Goal: Task Accomplishment & Management: Use online tool/utility

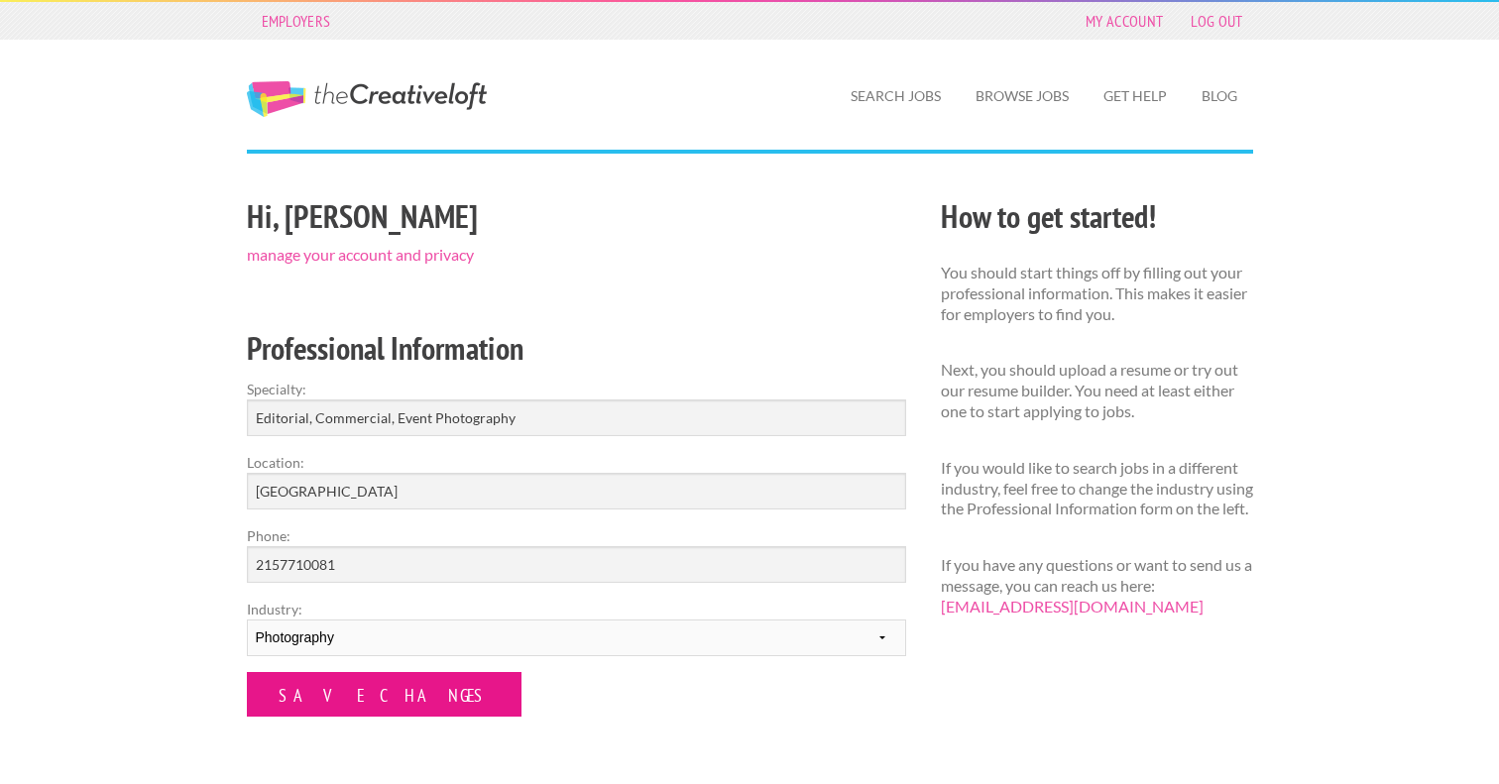
click at [356, 698] on input "Save Changes" at bounding box center [384, 694] width 275 height 45
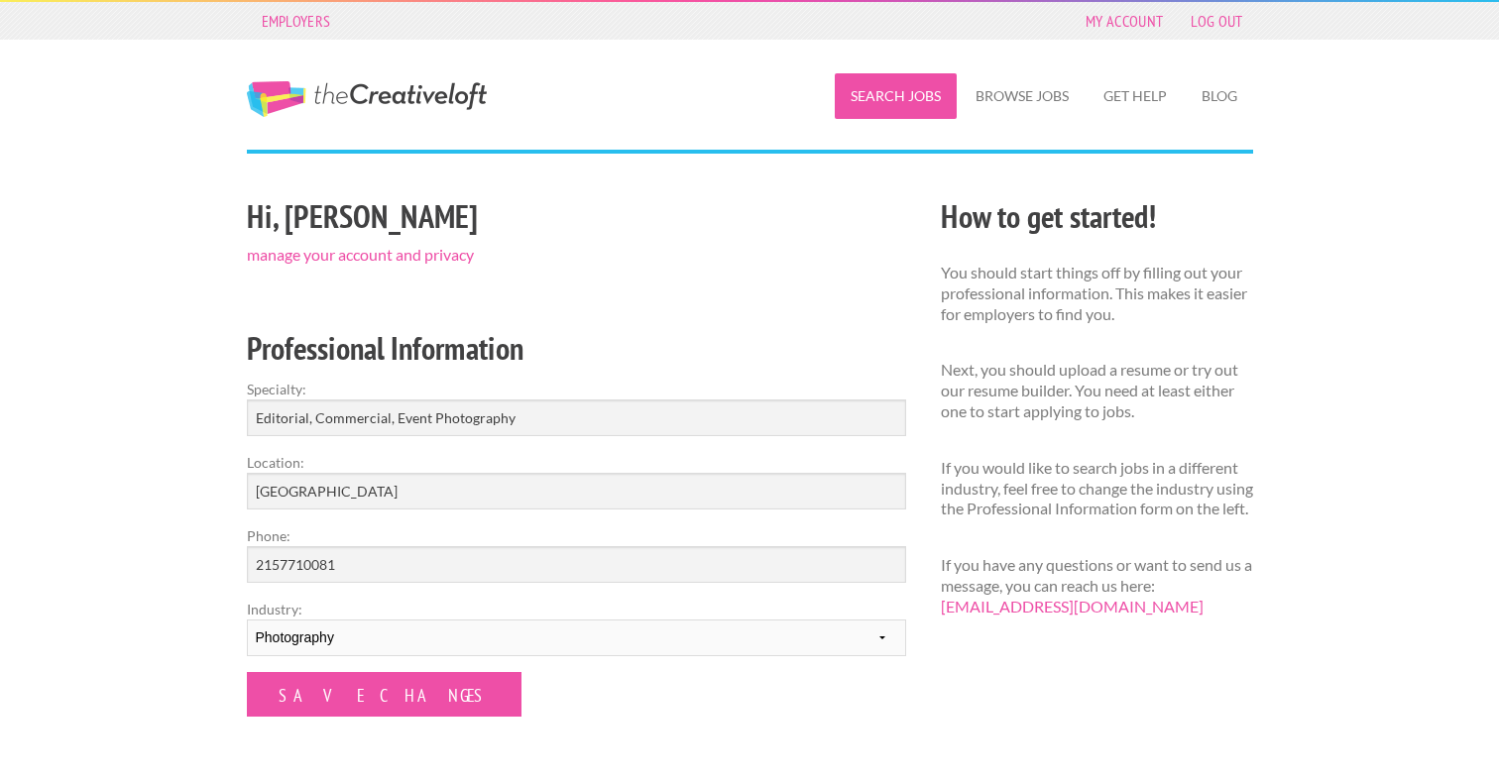
click at [904, 114] on link "Search Jobs" at bounding box center [896, 96] width 122 height 46
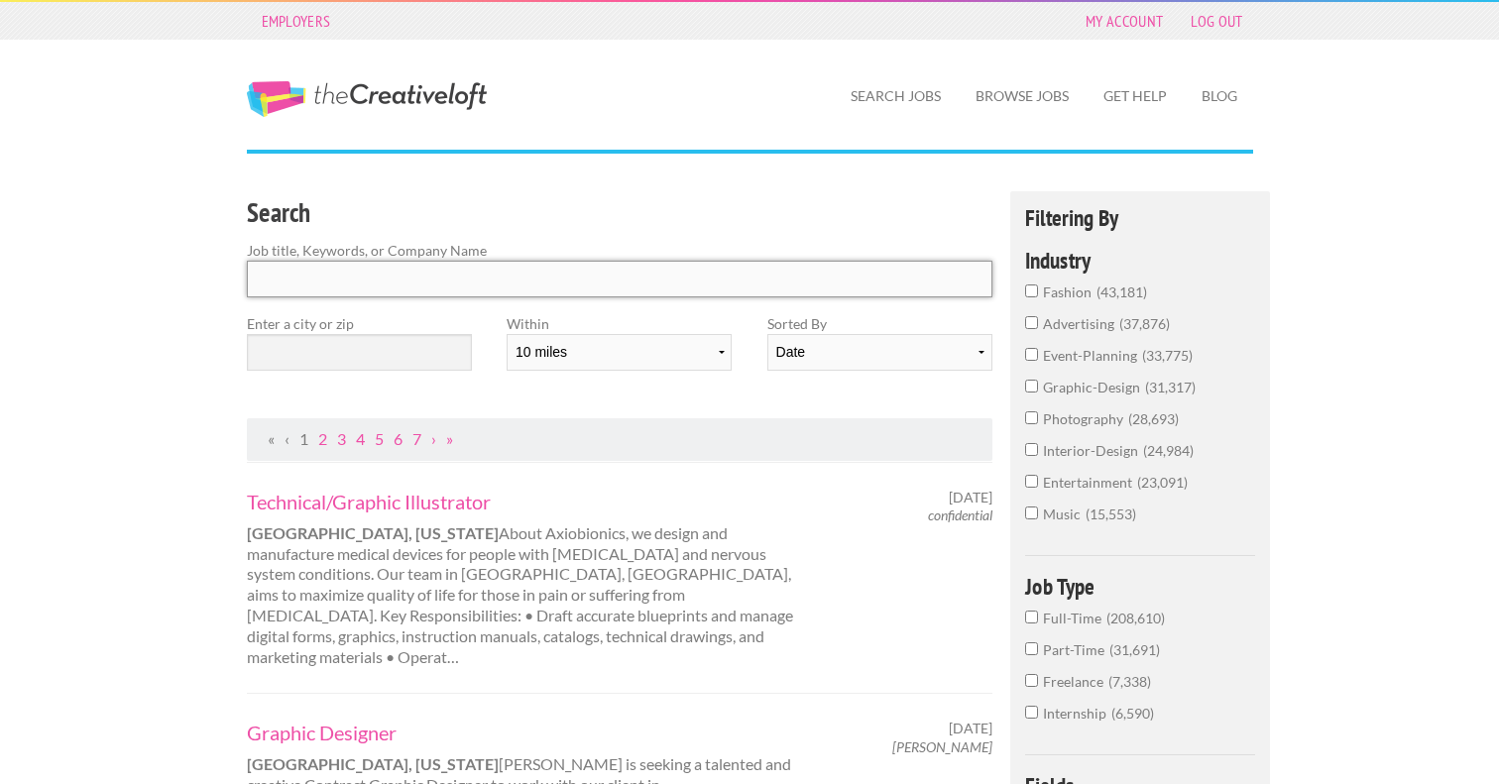
click at [534, 277] on input "Search" at bounding box center [620, 279] width 747 height 37
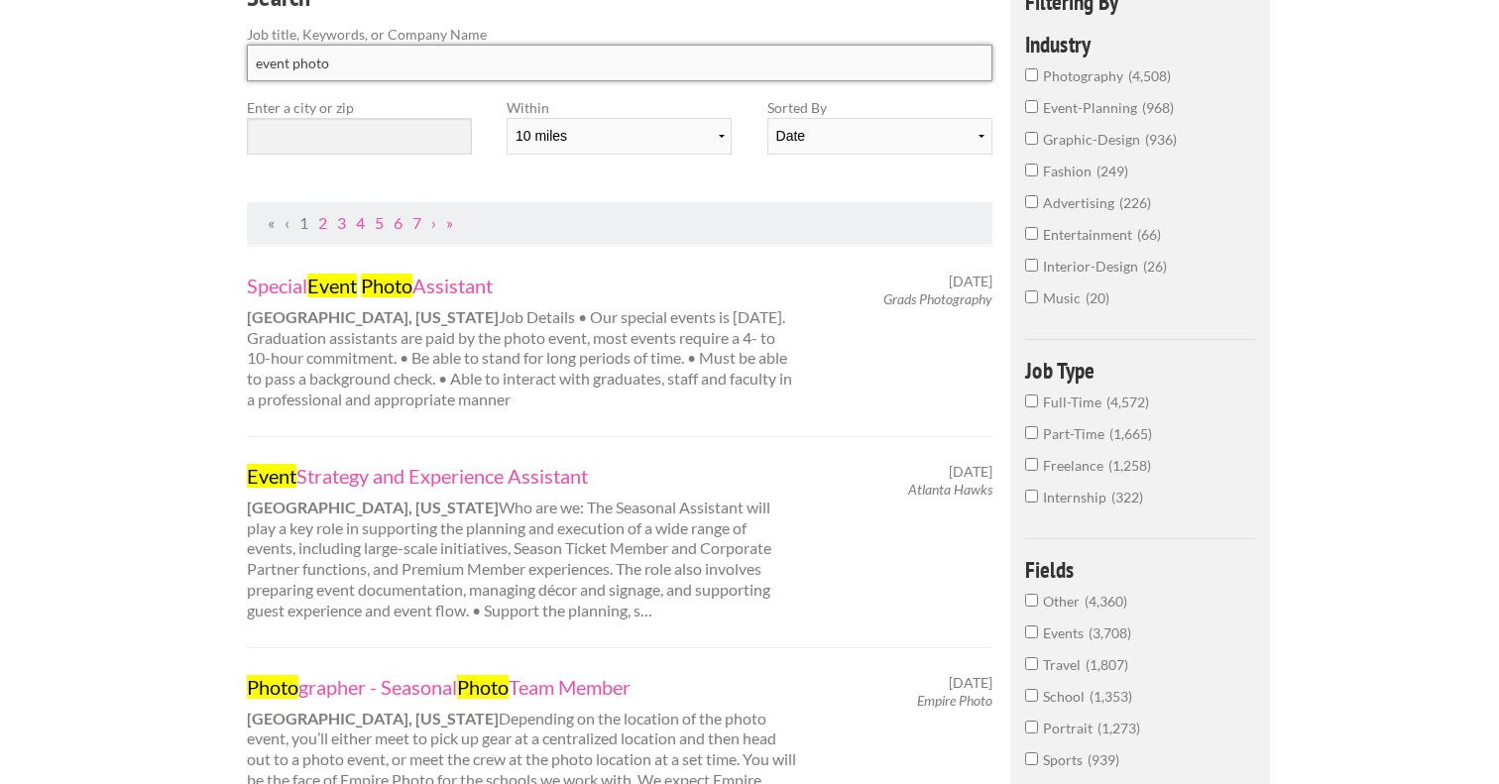
scroll to position [159, 0]
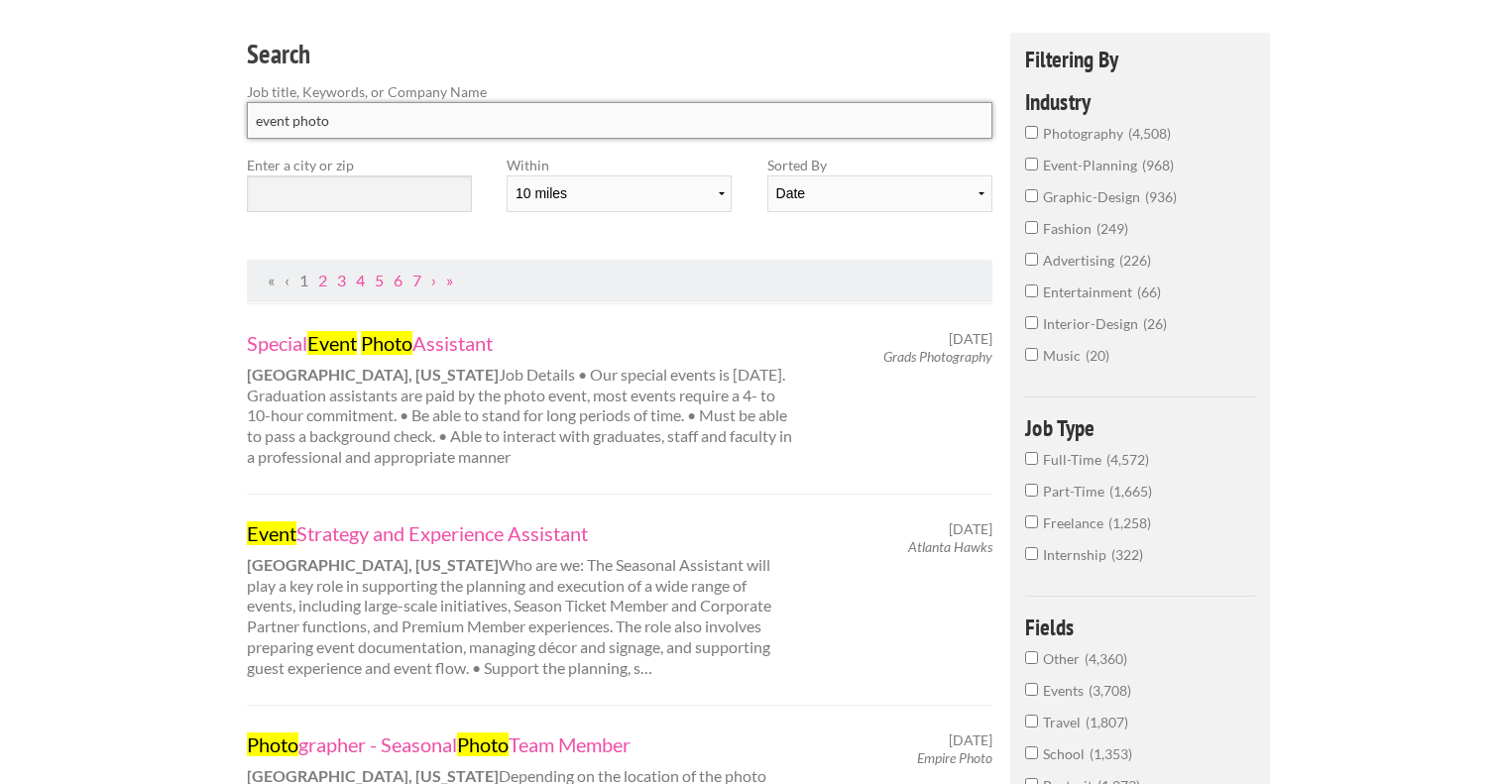
type input "event photo"
click at [1082, 139] on span "photography" at bounding box center [1085, 133] width 85 height 17
click at [1038, 139] on input "photography 4,508" at bounding box center [1031, 132] width 13 height 13
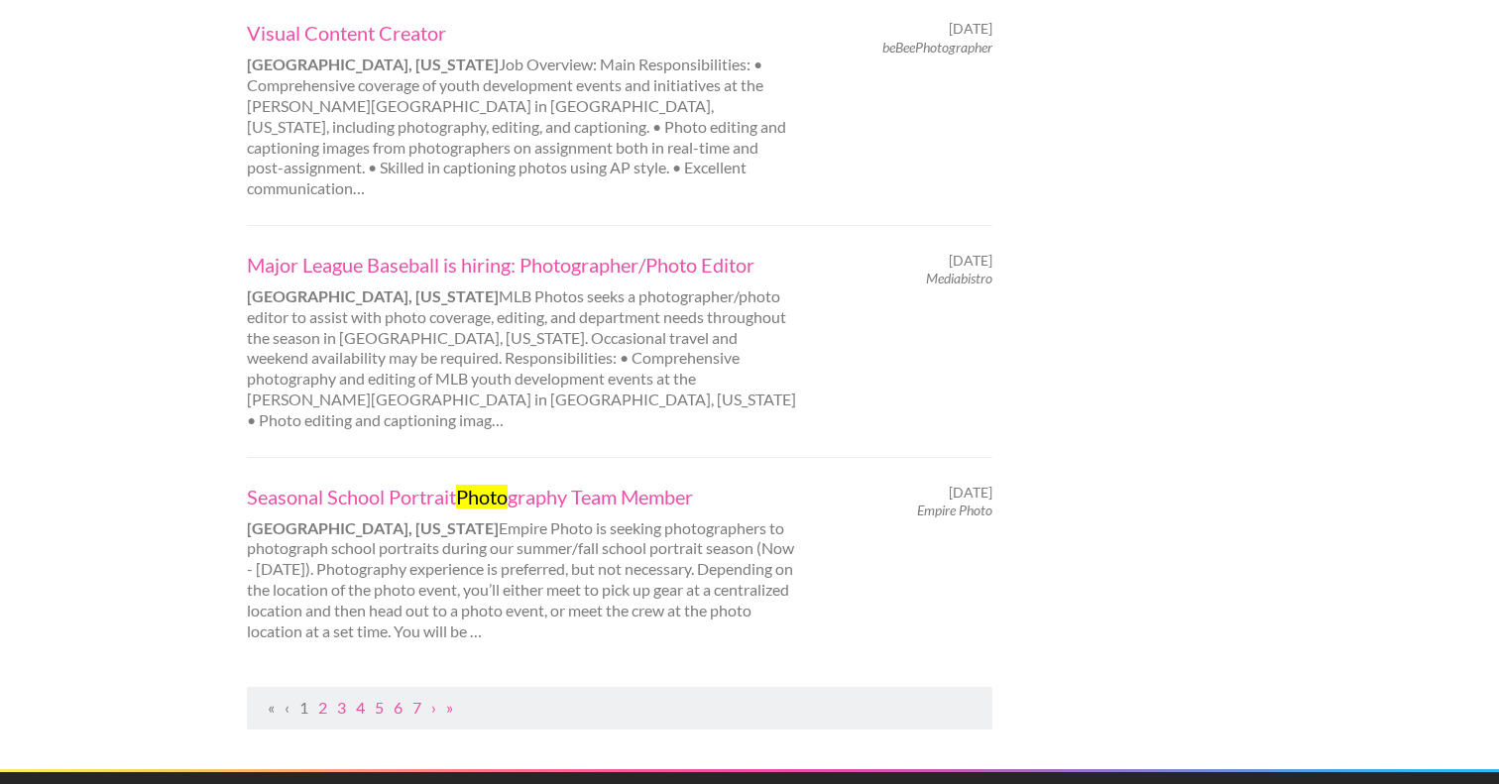
scroll to position [1989, 0]
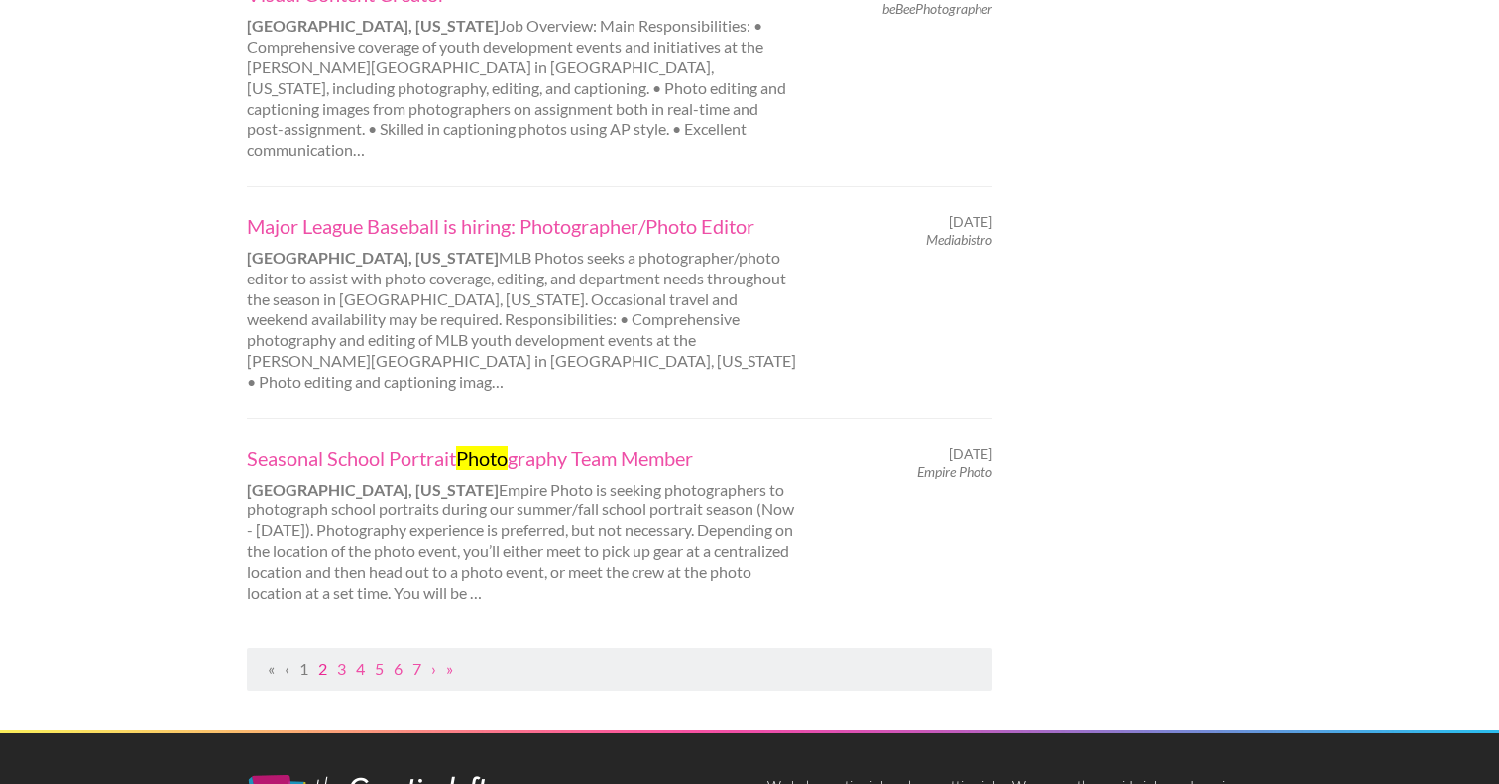
click at [325, 659] on link "2" at bounding box center [322, 668] width 9 height 19
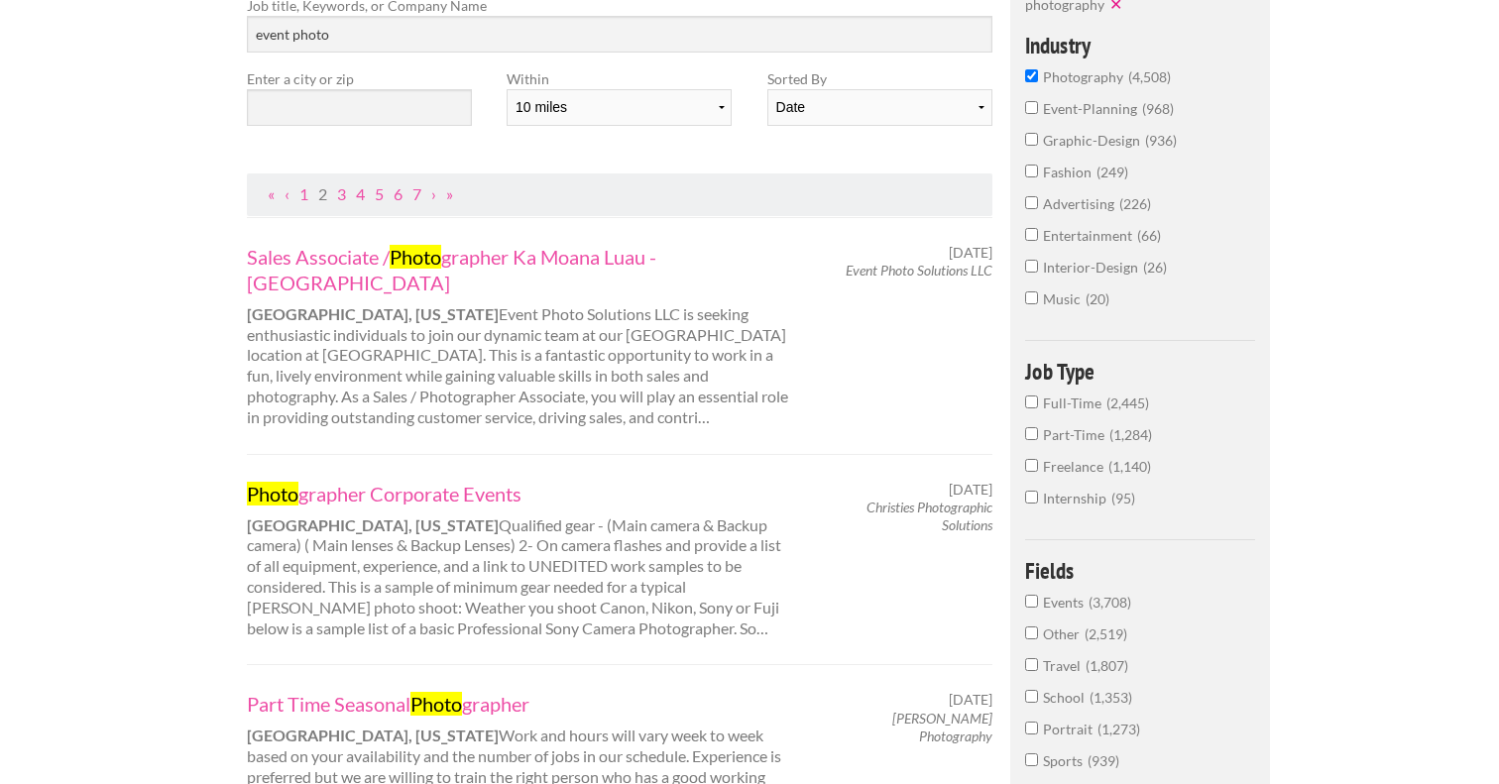
scroll to position [247, 0]
click at [375, 116] on input "text" at bounding box center [359, 105] width 225 height 37
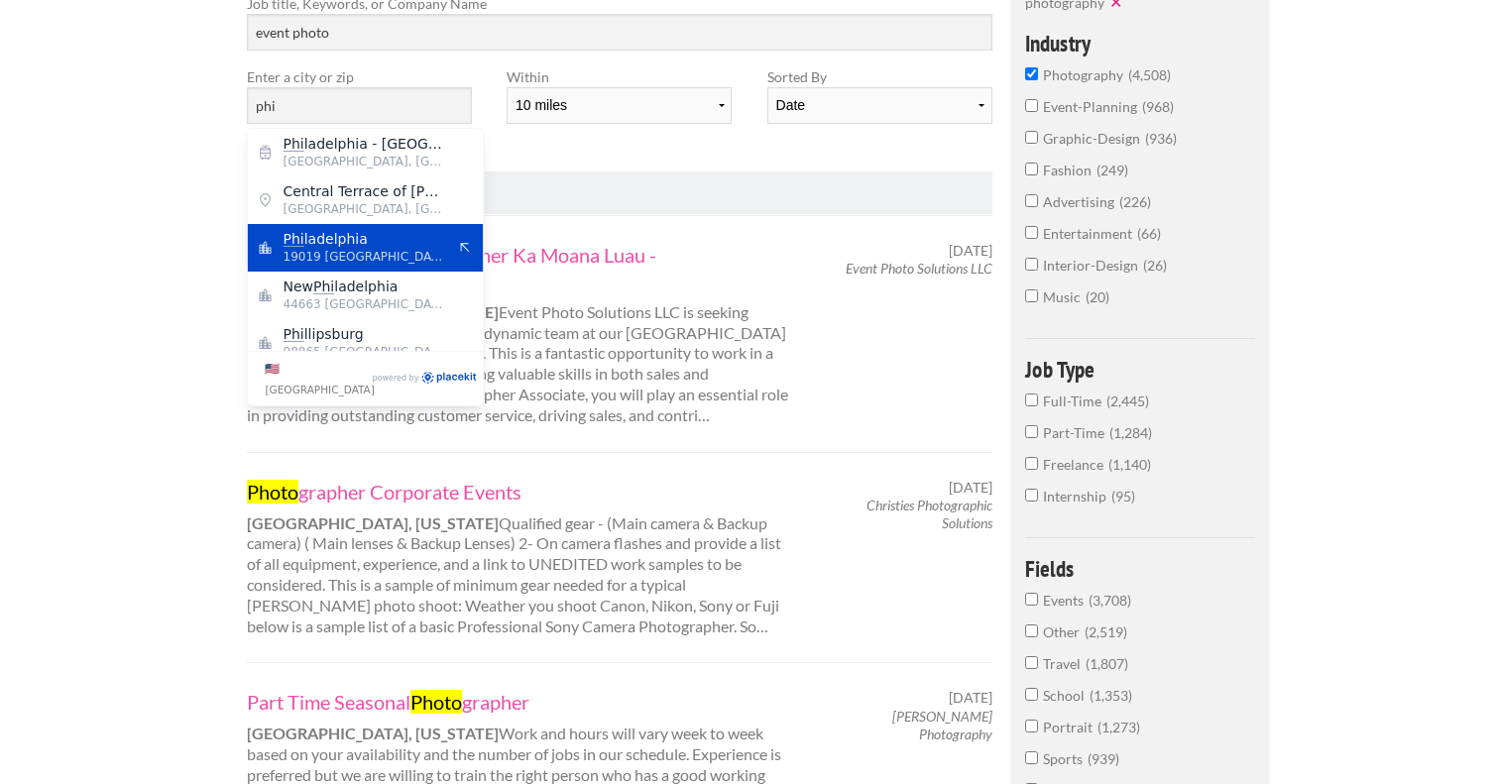
click at [416, 260] on span "19019 United States of America" at bounding box center [365, 257] width 163 height 18
type input "[GEOGRAPHIC_DATA]"
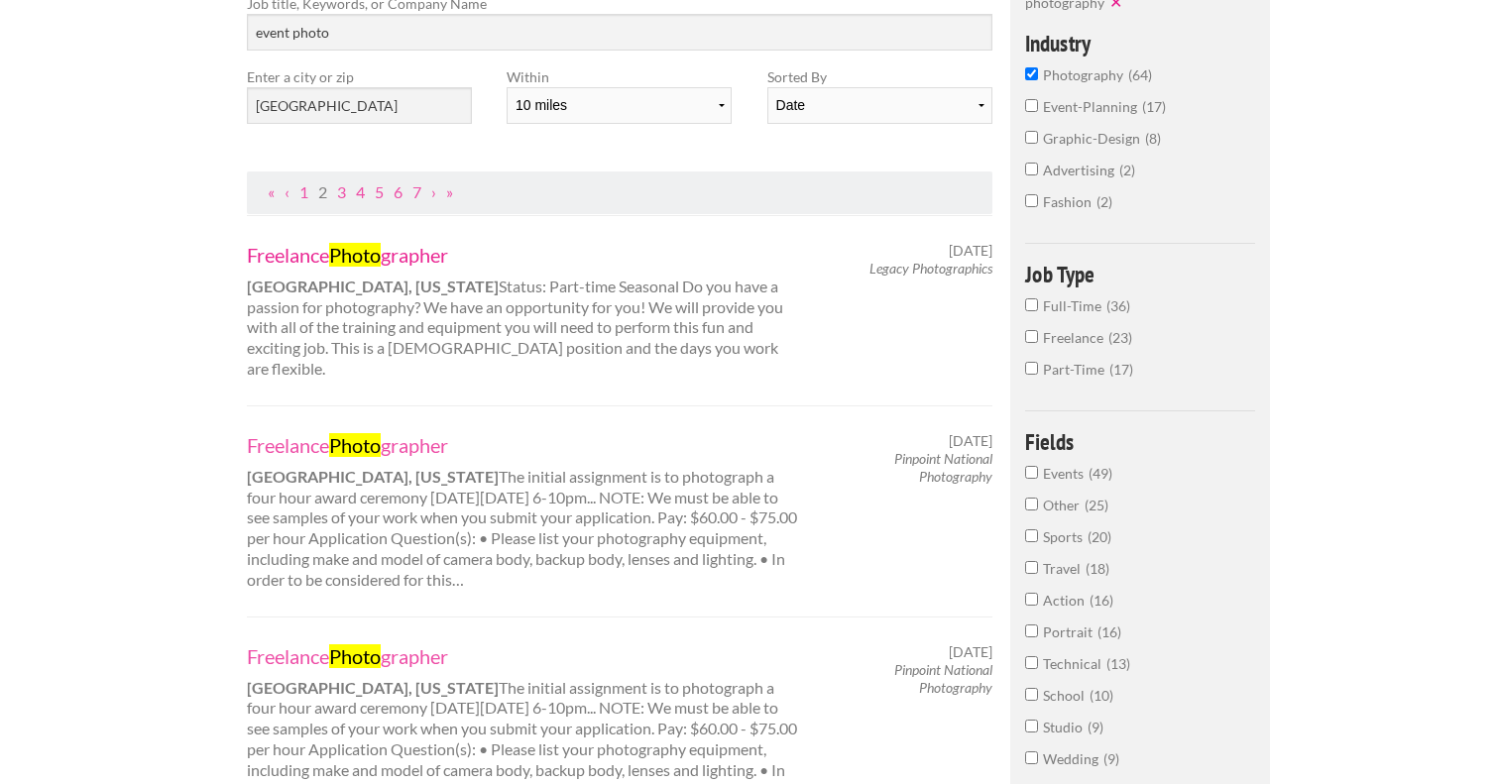
click at [347, 258] on mark "Photo" at bounding box center [355, 255] width 52 height 24
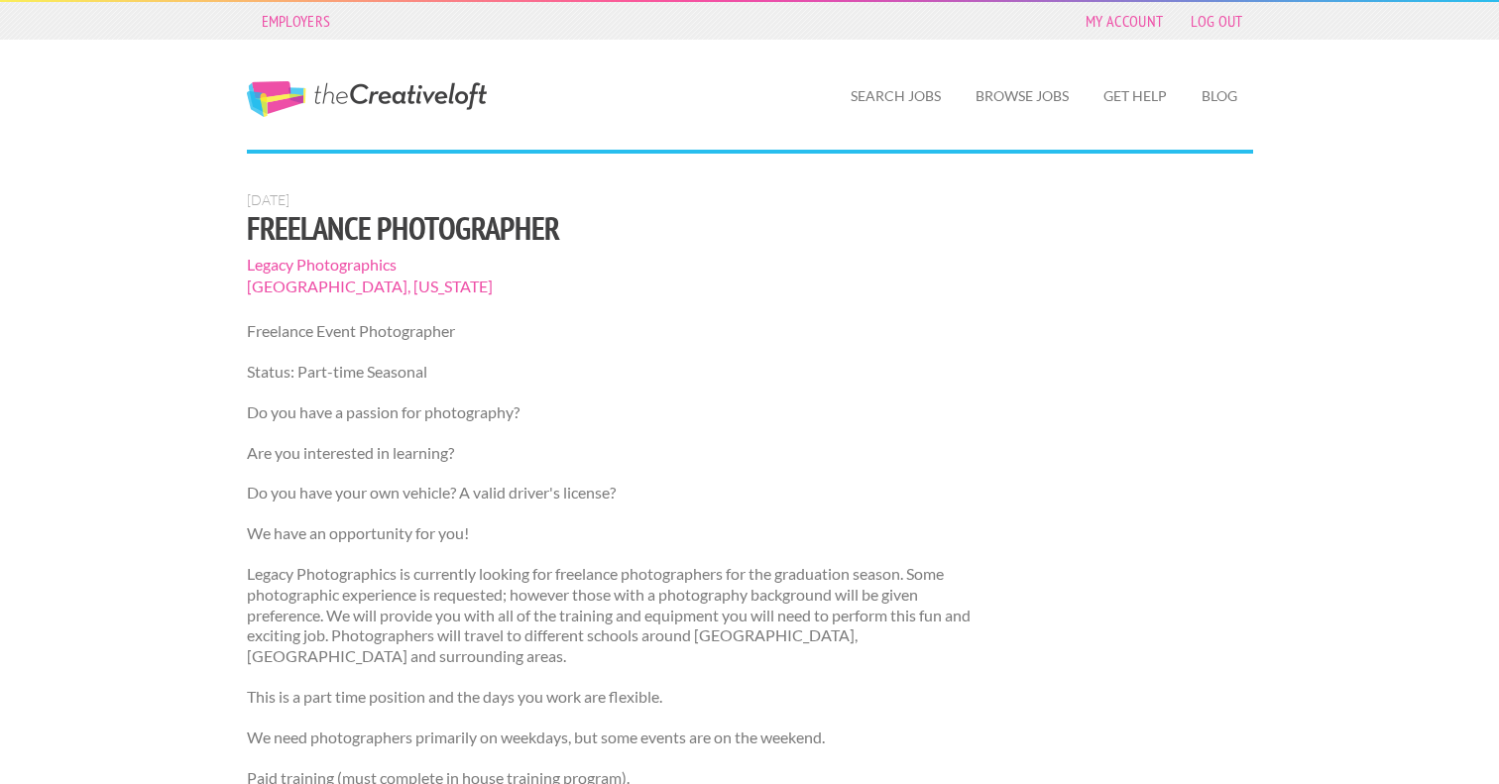
scroll to position [803, 0]
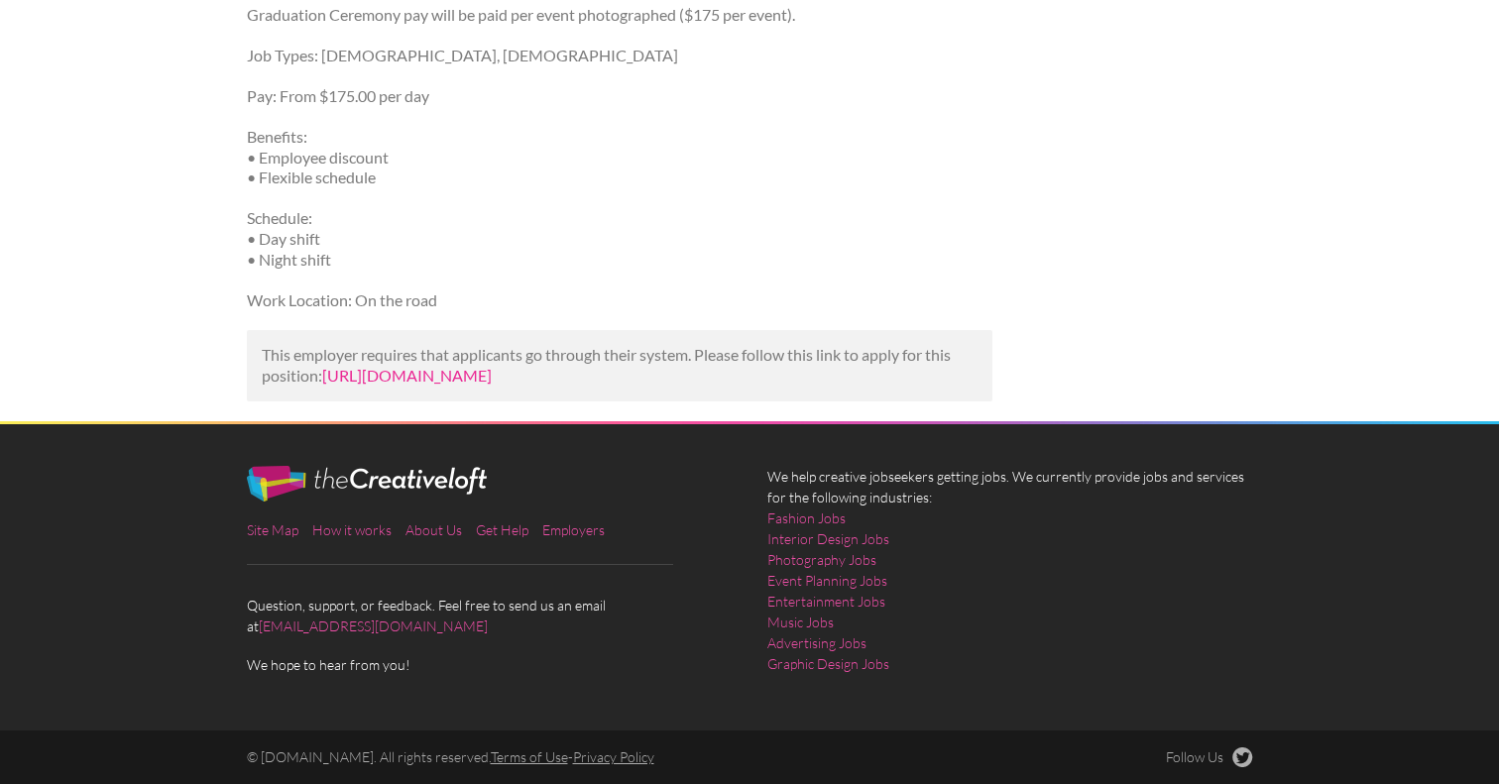
click at [409, 374] on link "https://www.indeed.com/viewjob?jk=5dce4ff06aa8c37f&utm_campaign=google_jobs_app…" at bounding box center [407, 375] width 170 height 19
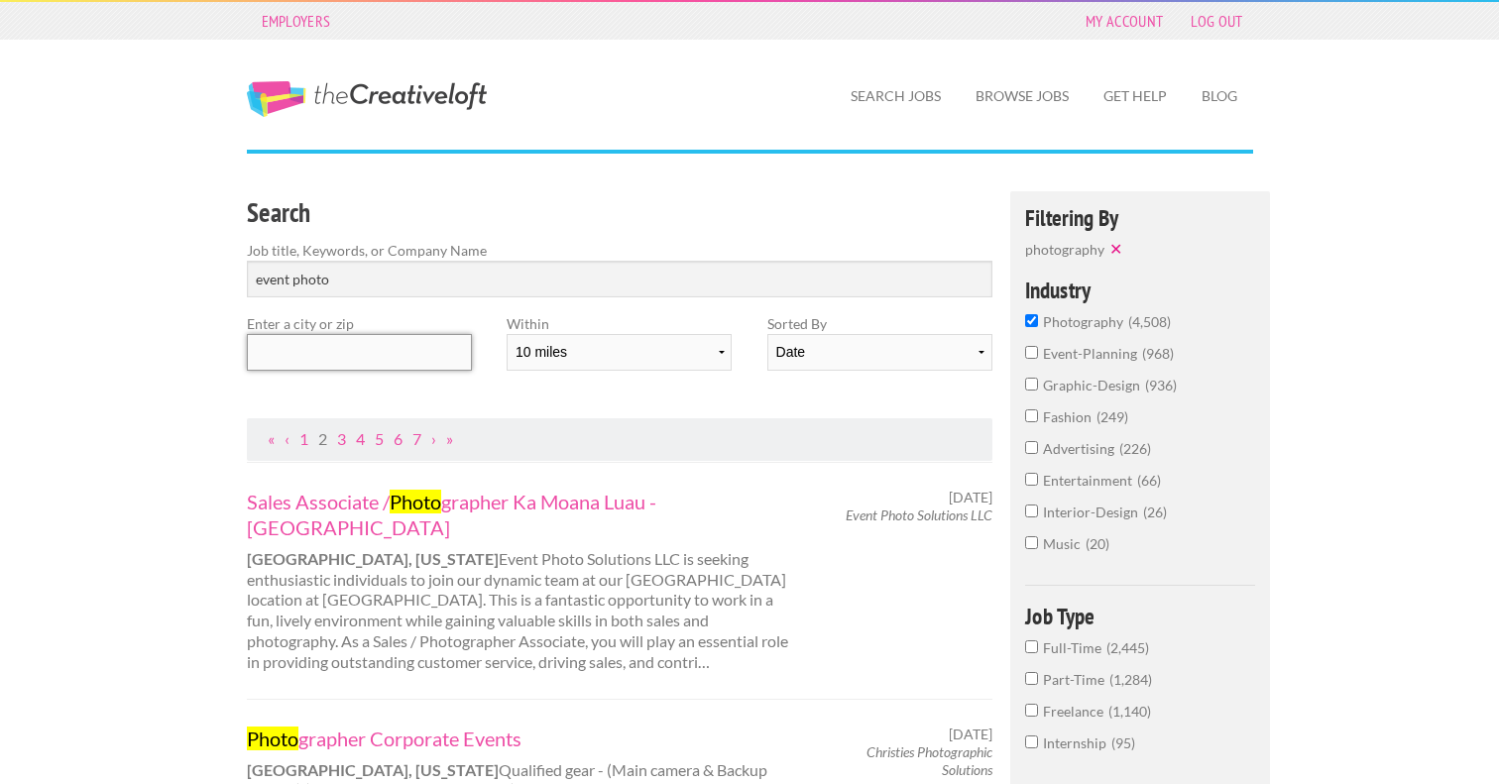
click at [396, 351] on input "text" at bounding box center [359, 352] width 225 height 37
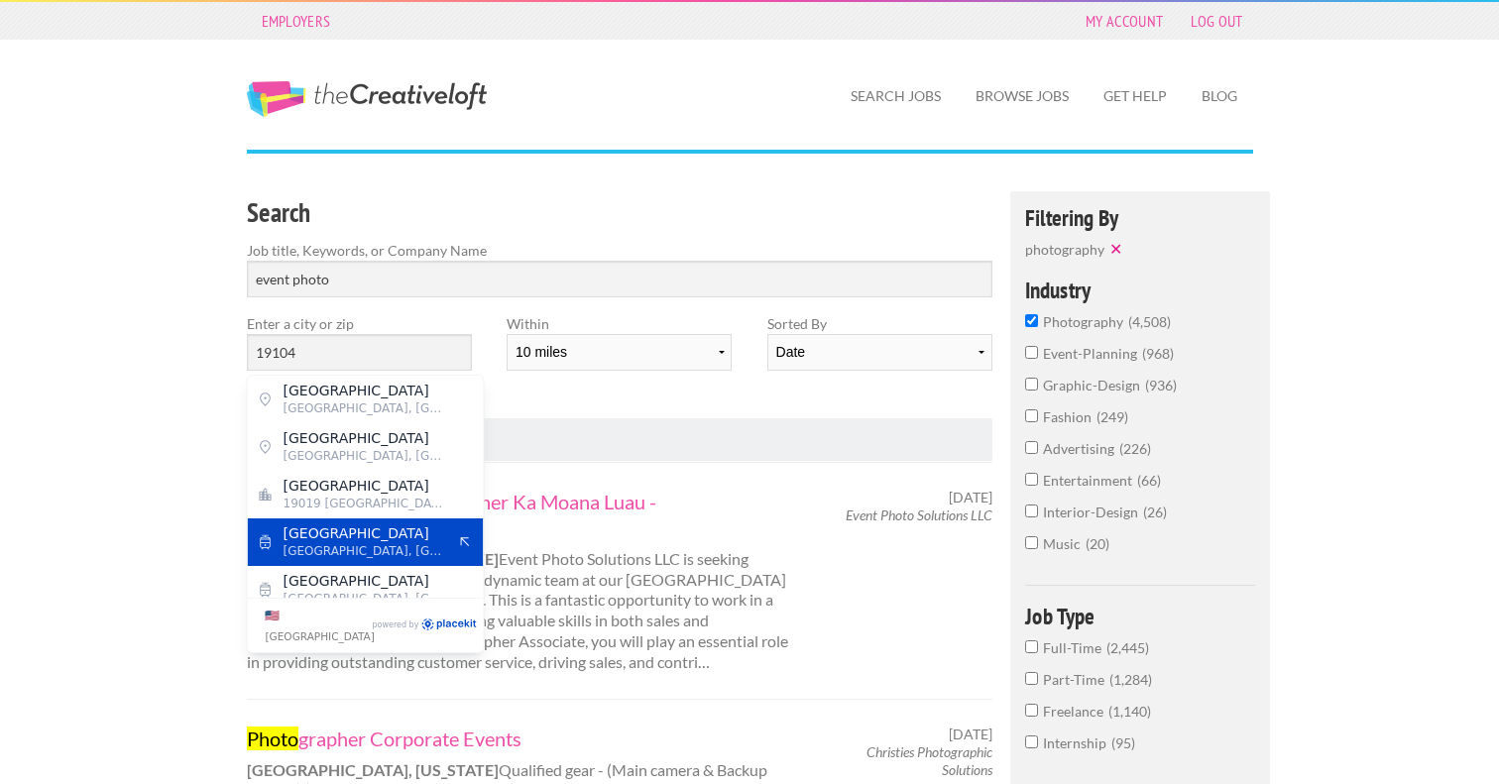
click at [442, 551] on span "[GEOGRAPHIC_DATA], [GEOGRAPHIC_DATA]" at bounding box center [365, 551] width 163 height 18
type input "[GEOGRAPHIC_DATA]"
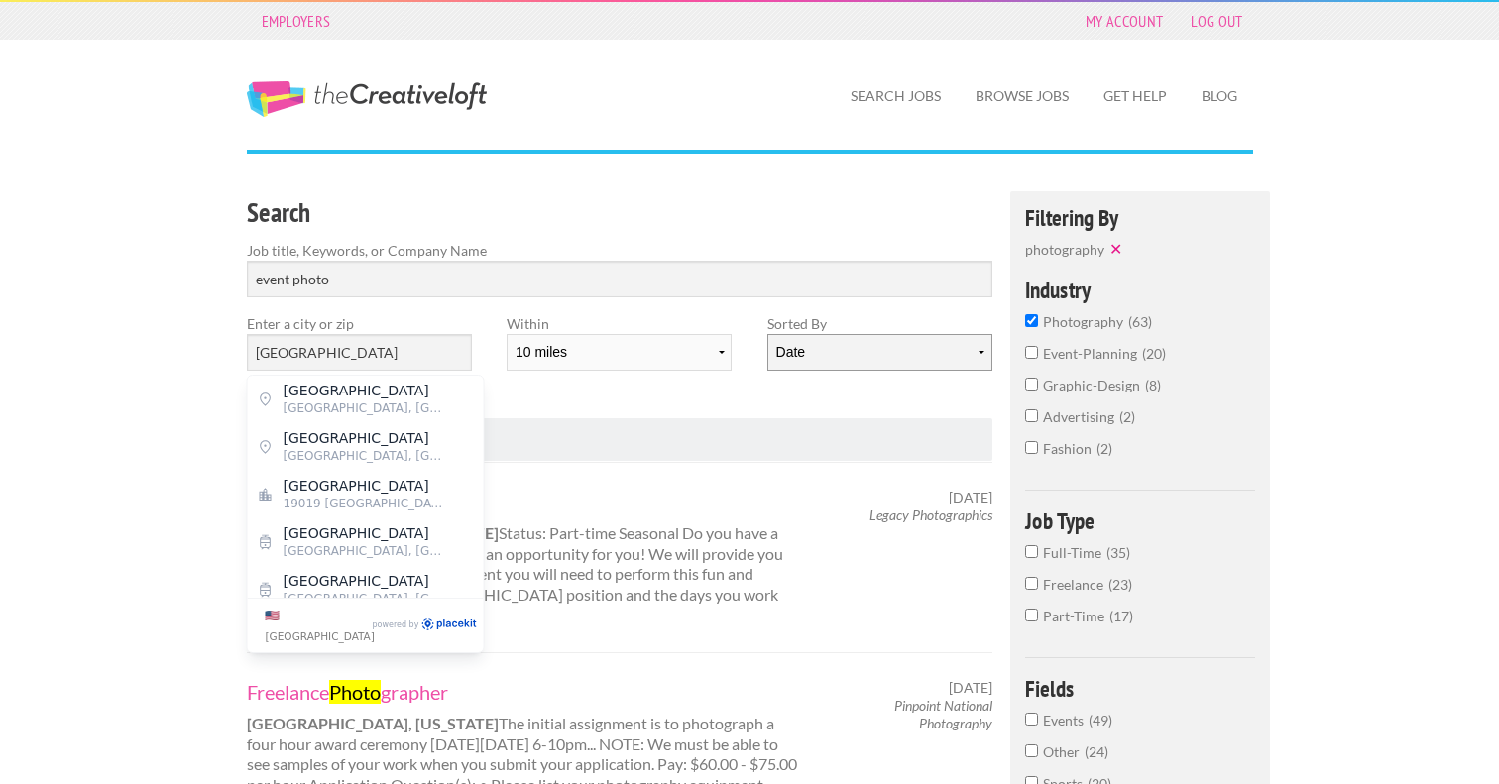
click at [922, 356] on select "Date Relevance" at bounding box center [879, 352] width 225 height 37
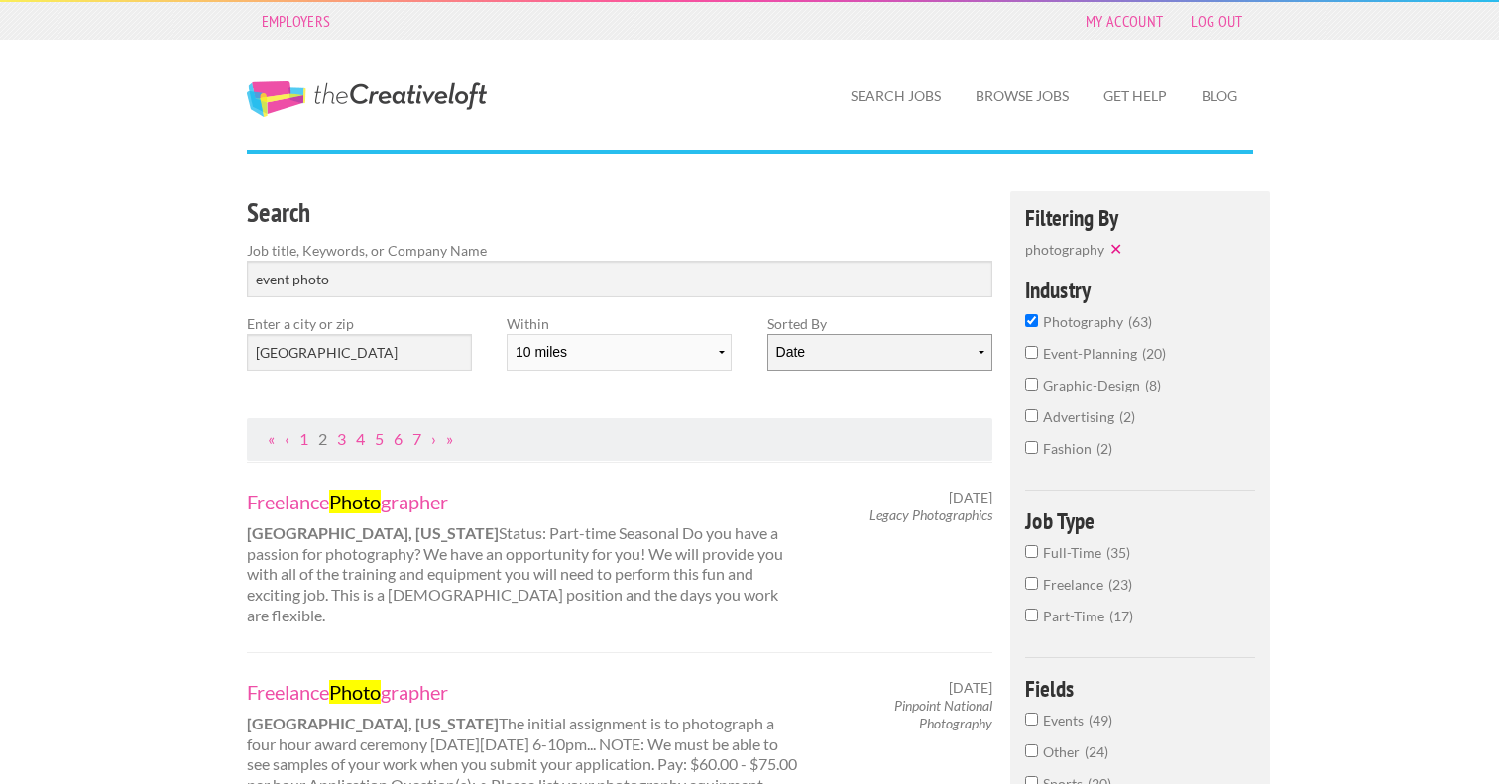
click at [767, 334] on select "Date Relevance" at bounding box center [879, 352] width 225 height 37
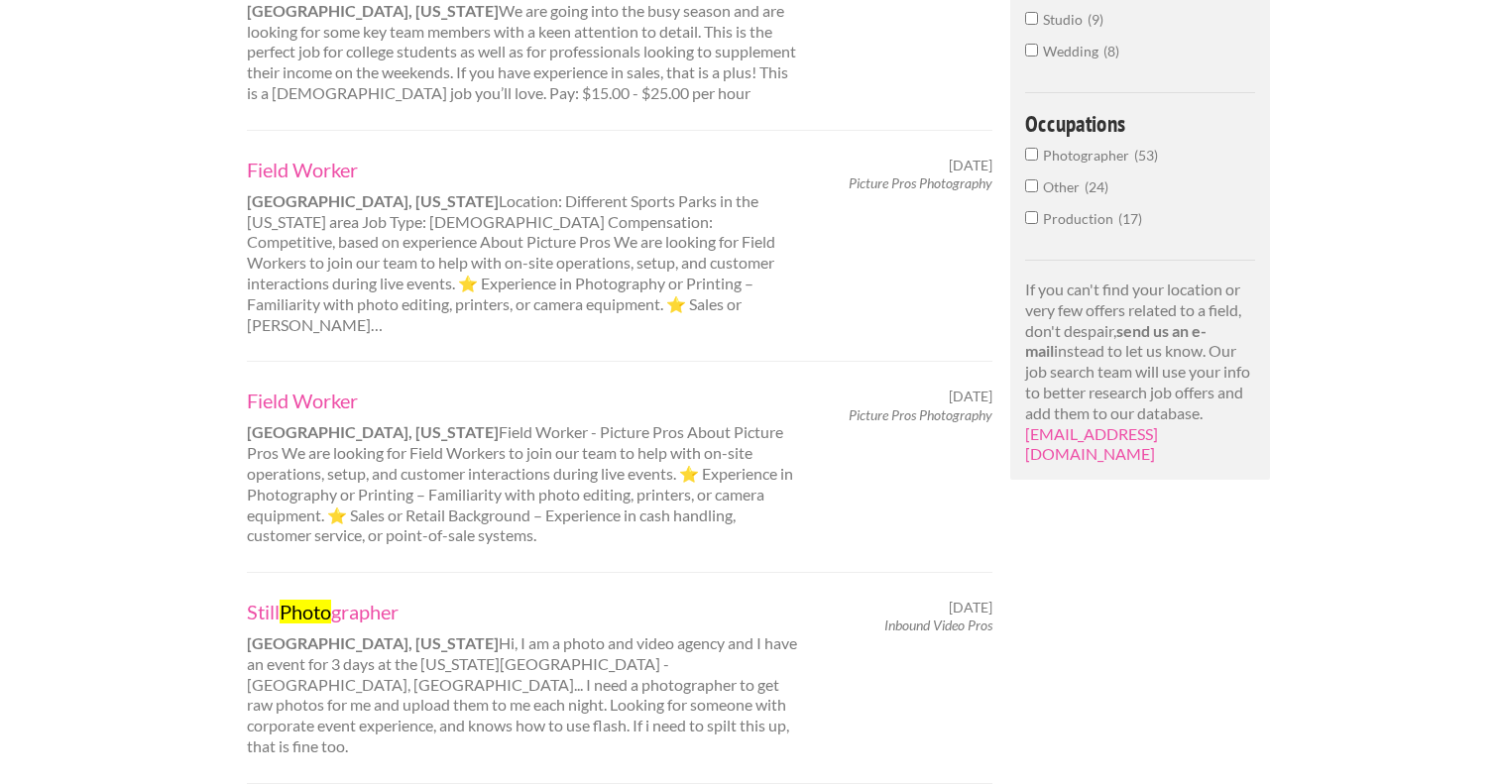
scroll to position [975, 0]
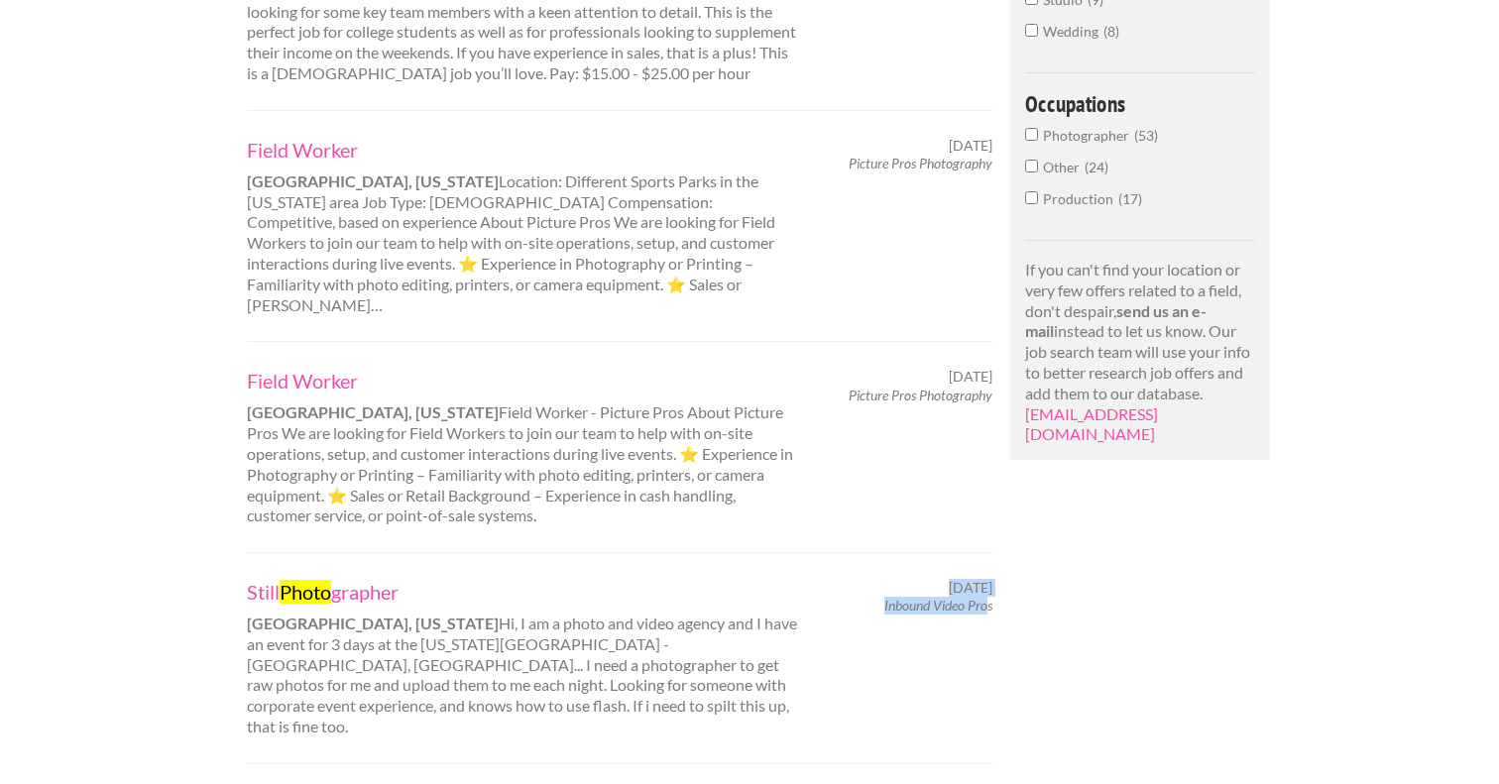
drag, startPoint x: 989, startPoint y: 589, endPoint x: 885, endPoint y: 602, distance: 104.9
click at [885, 602] on div "Still Photo grapher [GEOGRAPHIC_DATA], [US_STATE] Hi, I am a photo and video ag…" at bounding box center [619, 658] width 781 height 159
click at [323, 585] on div "Still Photo grapher [GEOGRAPHIC_DATA], [US_STATE] Hi, I am a photo and video ag…" at bounding box center [522, 658] width 586 height 159
click at [327, 580] on mark "Photo" at bounding box center [306, 592] width 52 height 24
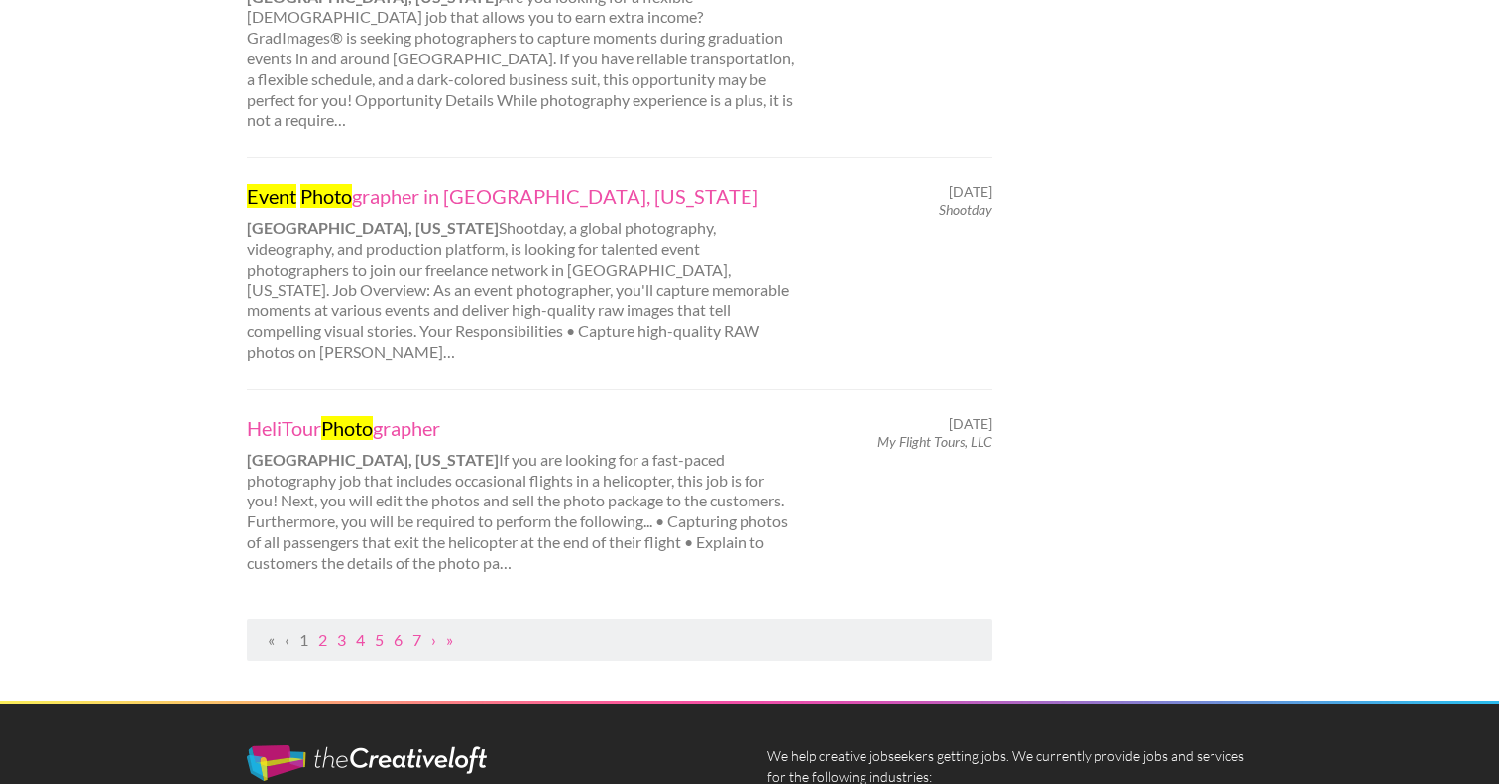
scroll to position [2061, 0]
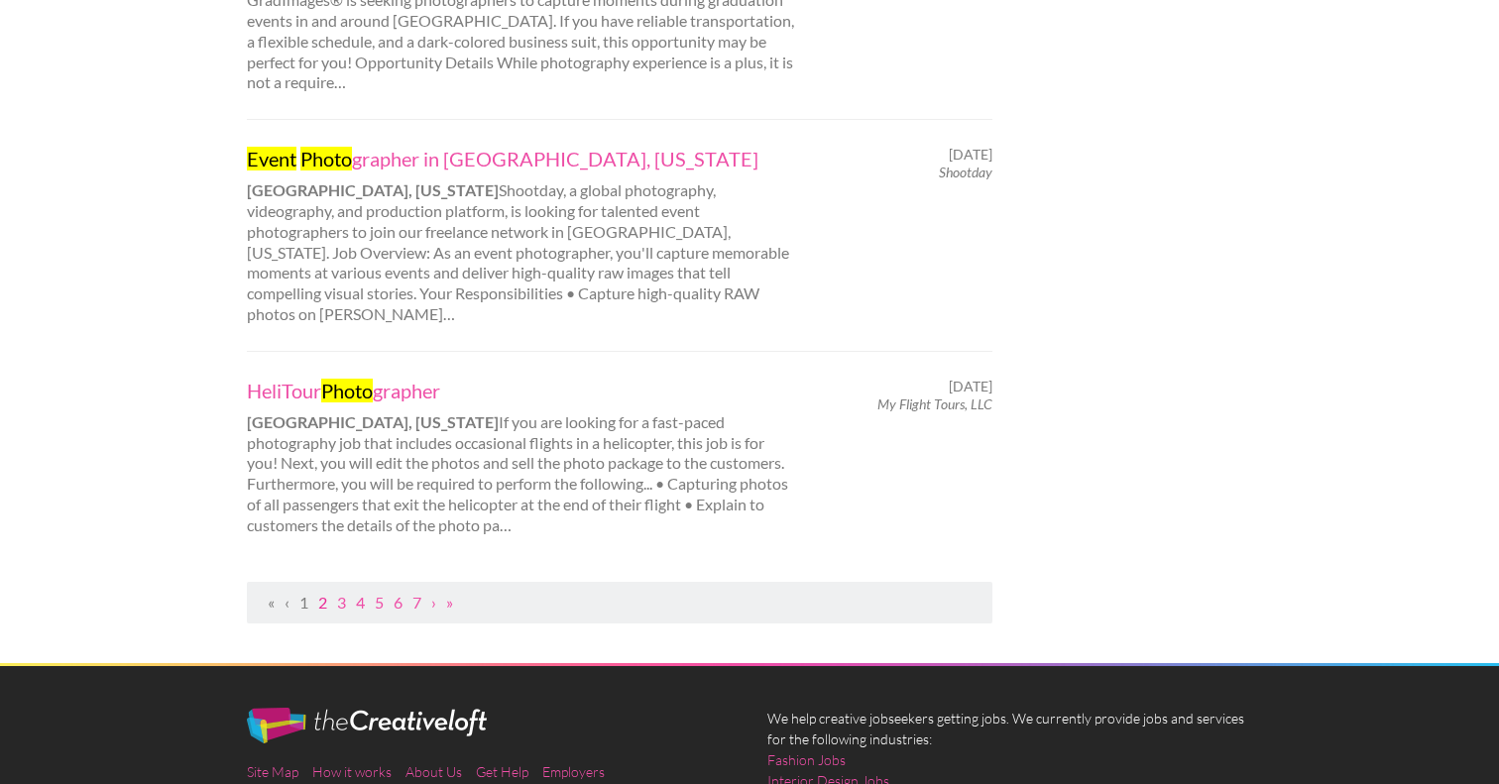
click at [326, 593] on link "2" at bounding box center [322, 602] width 9 height 19
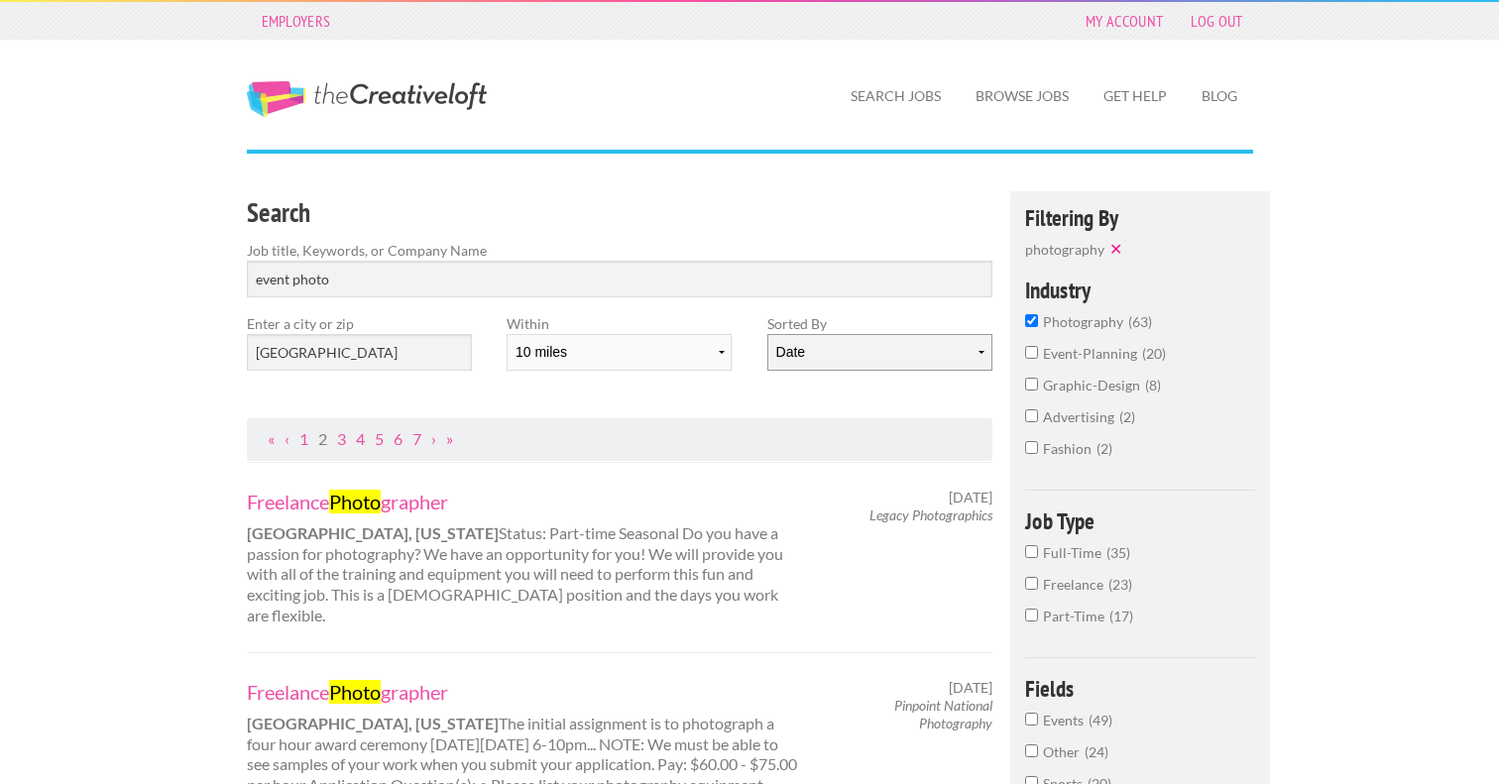
click at [865, 350] on select "Date Relevance" at bounding box center [879, 352] width 225 height 37
select select "jobs"
click at [767, 334] on select "Date Relevance" at bounding box center [879, 352] width 225 height 37
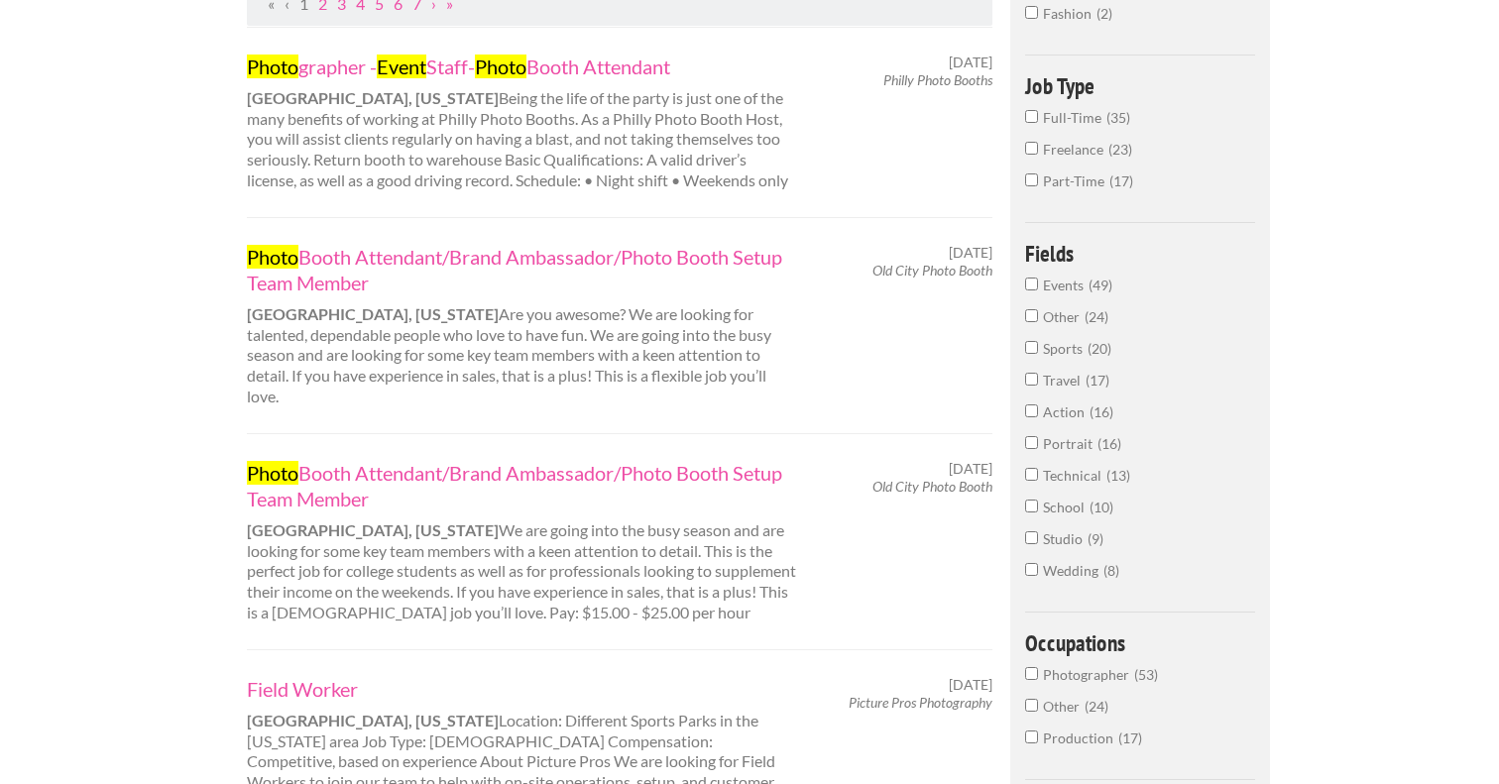
scroll to position [637, 0]
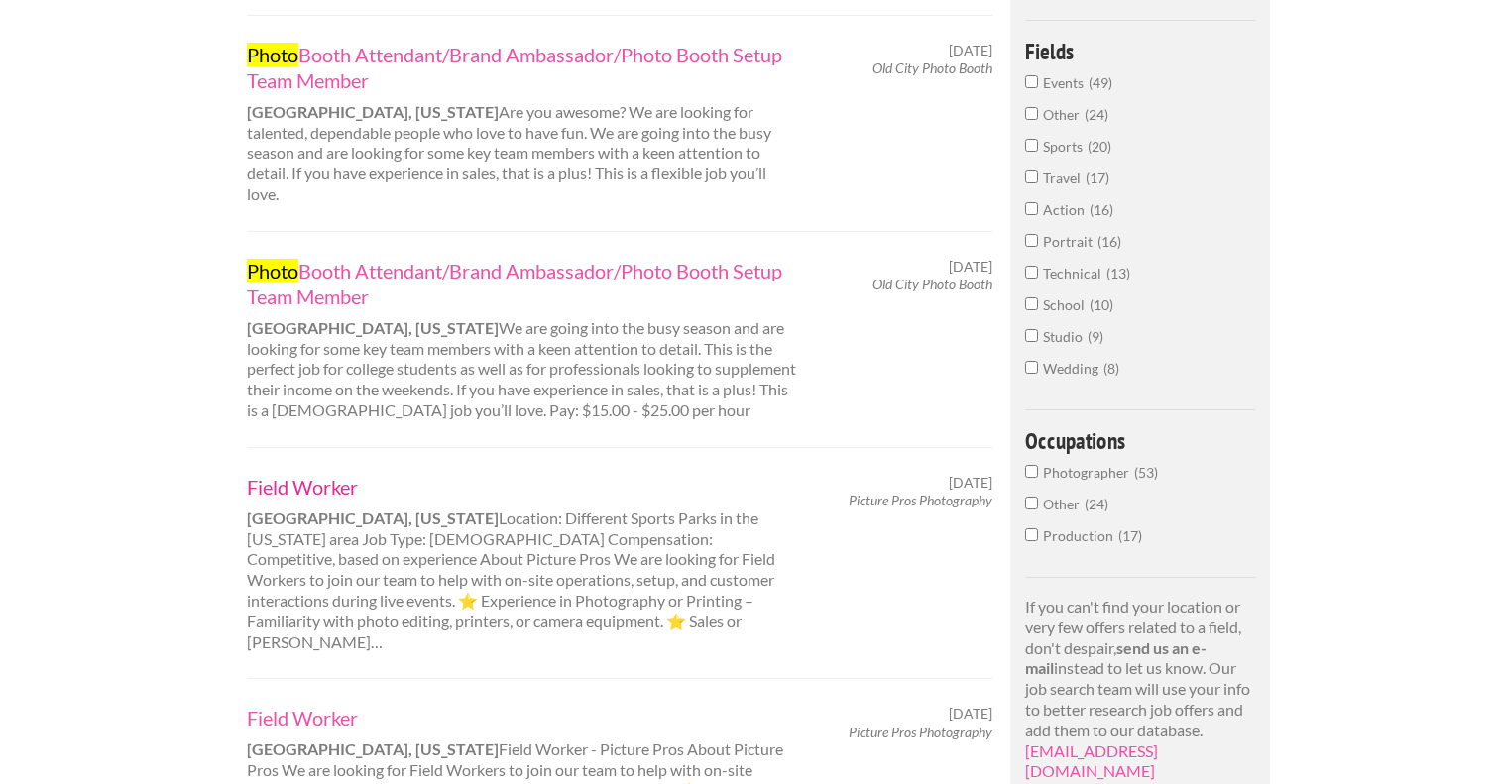
click at [341, 481] on link "Field Worker" at bounding box center [522, 487] width 551 height 26
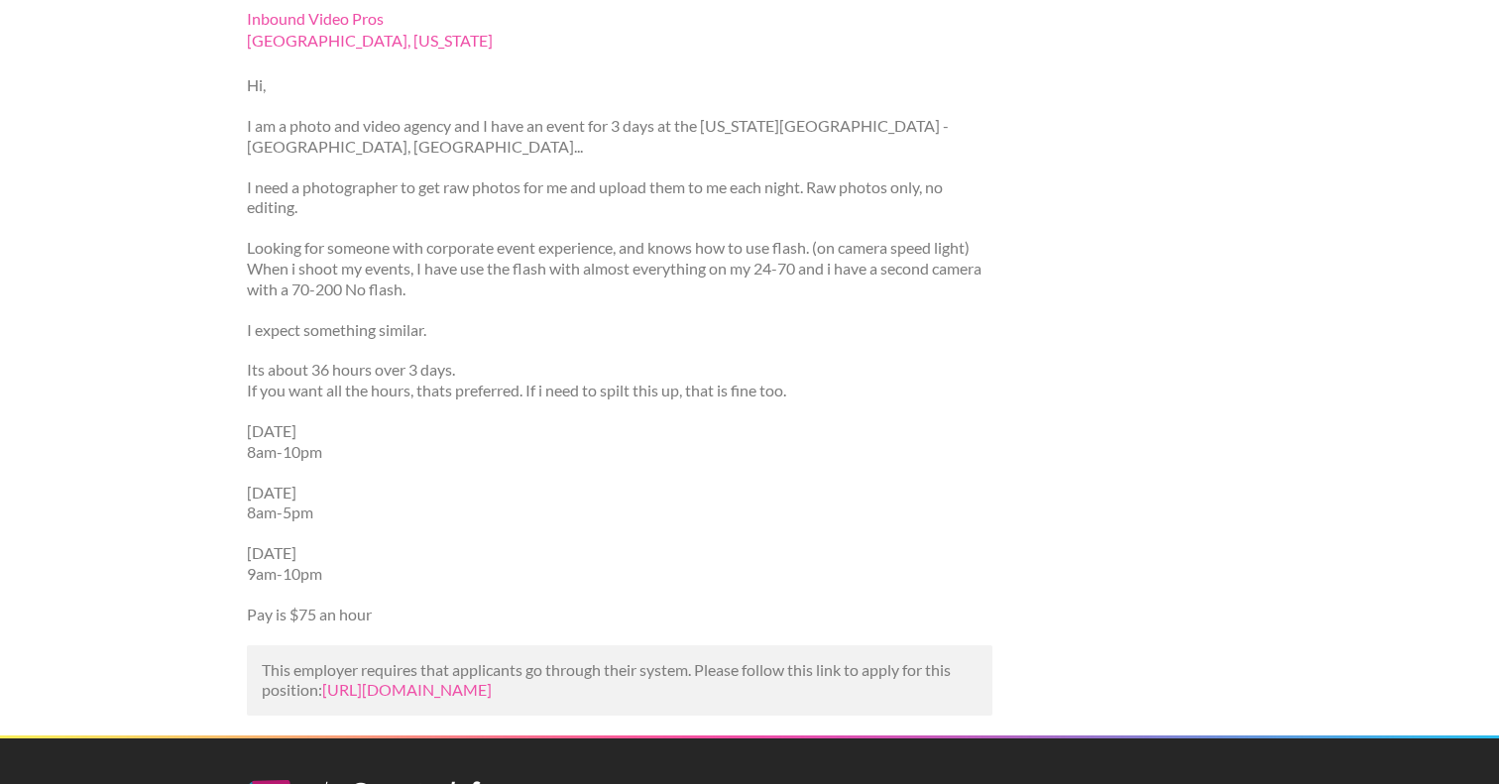
scroll to position [288, 0]
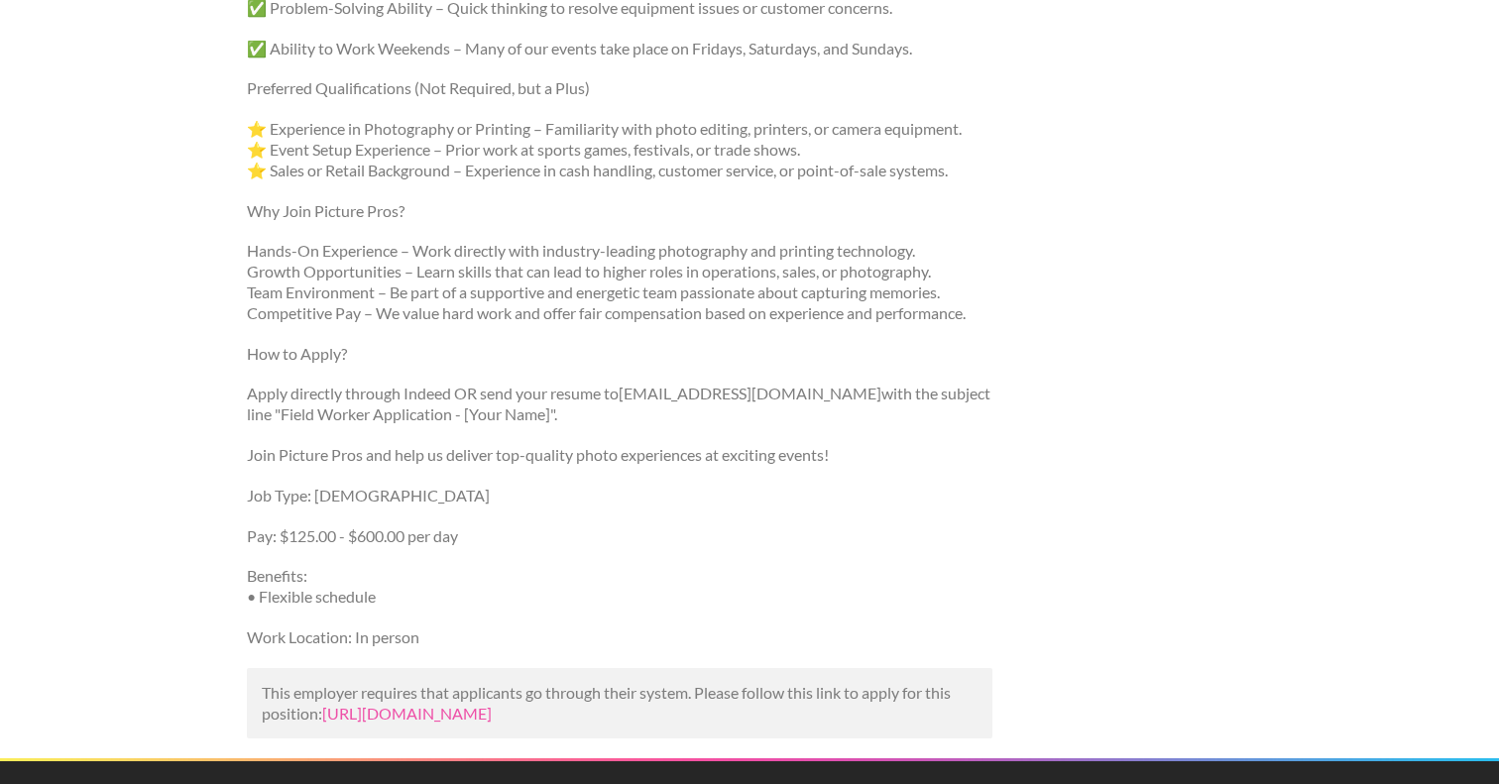
scroll to position [1187, 0]
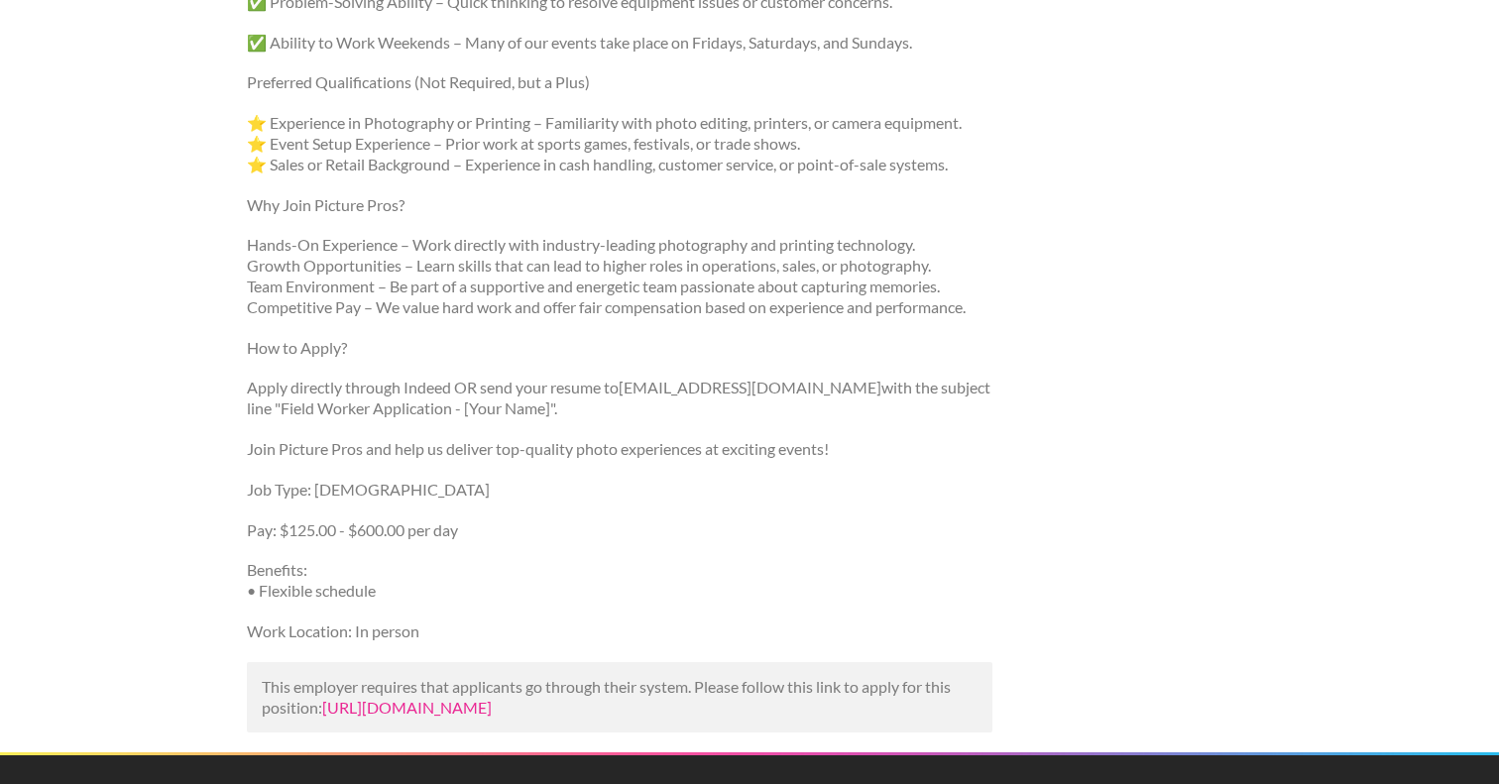
click at [418, 717] on link "[URL][DOMAIN_NAME]" at bounding box center [407, 707] width 170 height 19
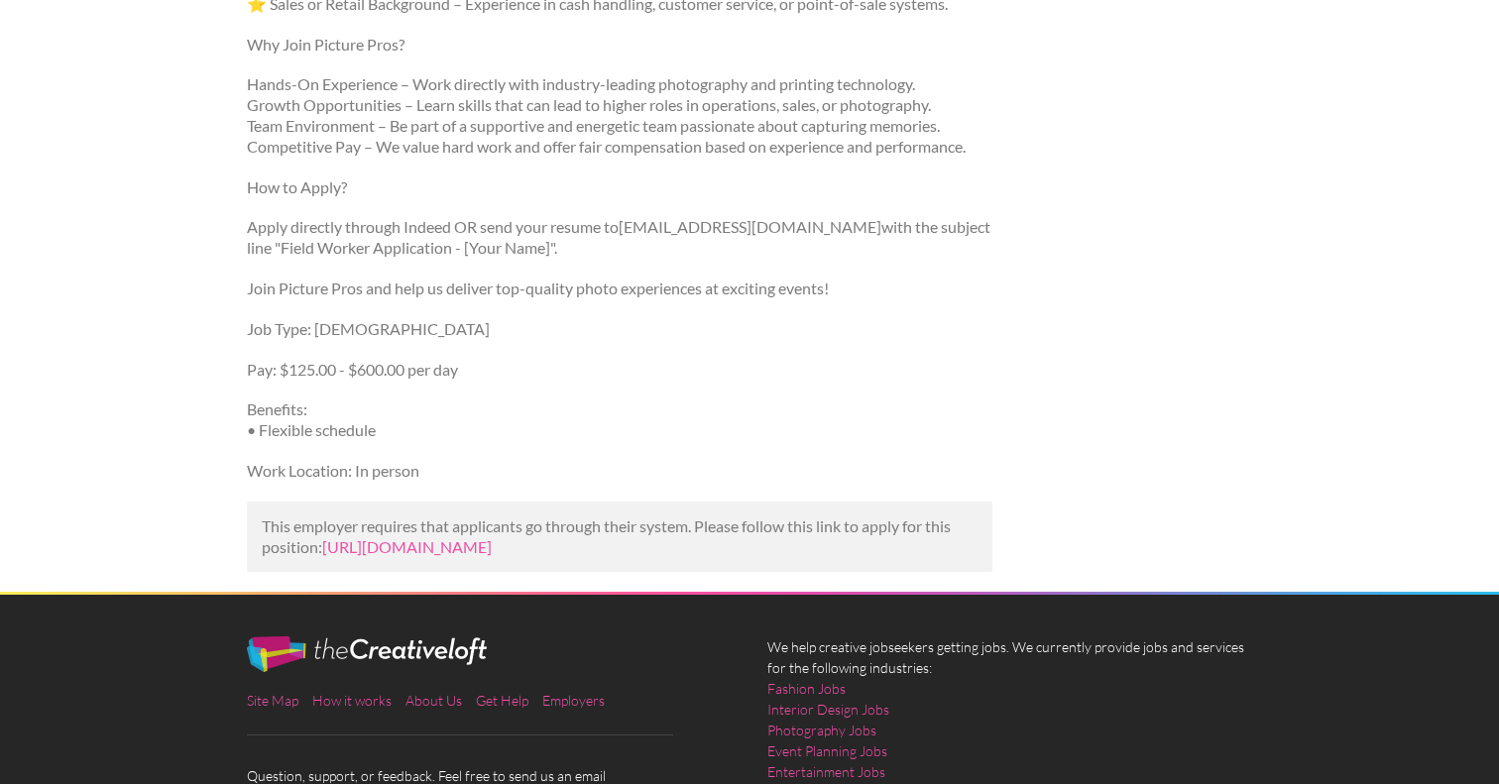
scroll to position [1362, 0]
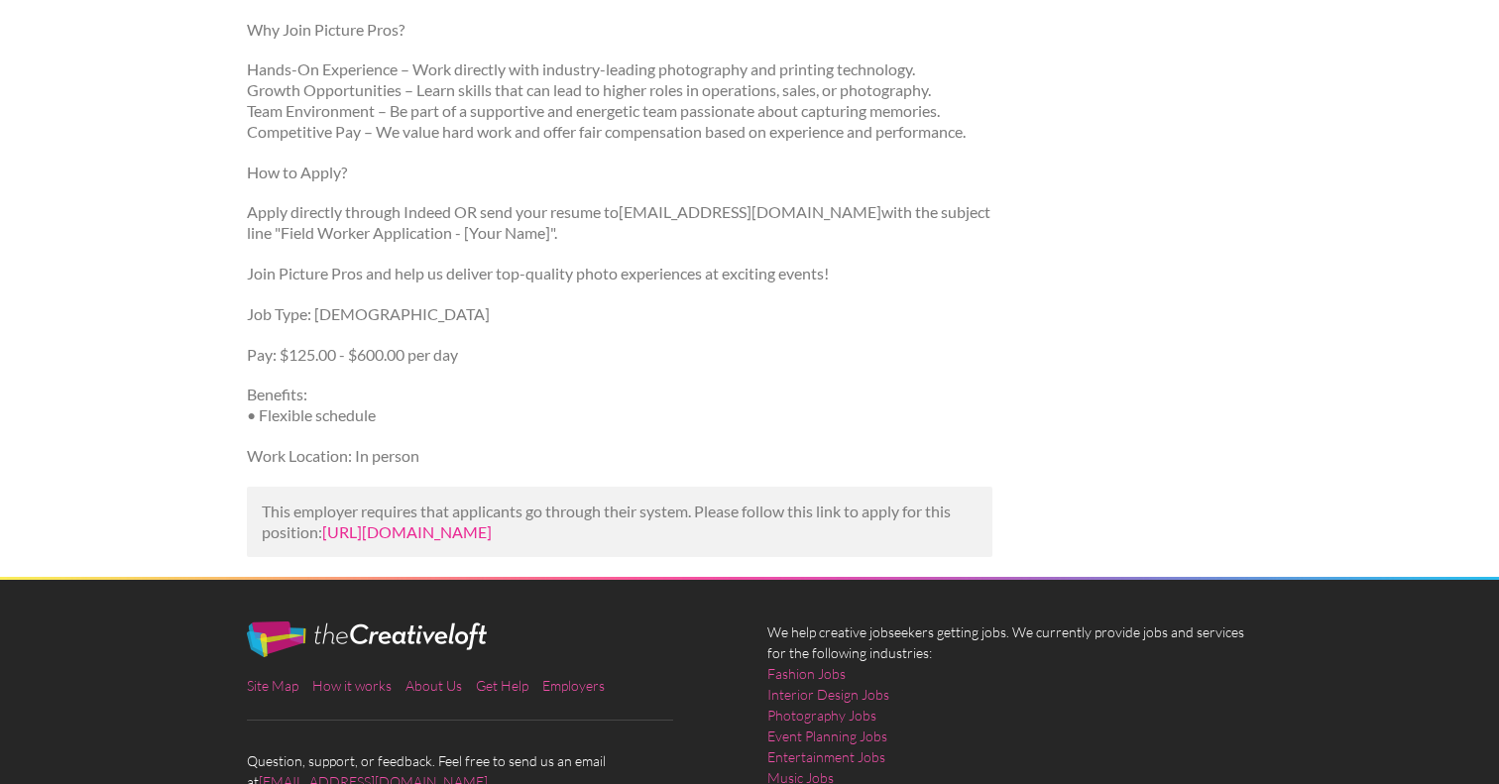
click at [492, 537] on link "[URL][DOMAIN_NAME]" at bounding box center [407, 531] width 170 height 19
